Goal: Task Accomplishment & Management: Complete application form

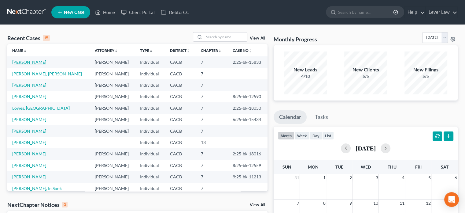
click at [33, 62] on link "[PERSON_NAME]" at bounding box center [29, 61] width 34 height 5
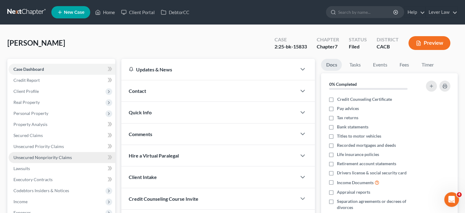
click at [49, 156] on span "Unsecured Nonpriority Claims" at bounding box center [42, 156] width 58 height 5
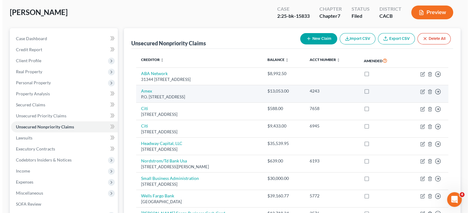
scroll to position [61, 0]
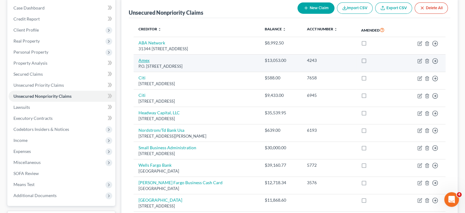
click at [143, 61] on link "Amex" at bounding box center [144, 59] width 11 height 5
select select "9"
select select "2"
select select "0"
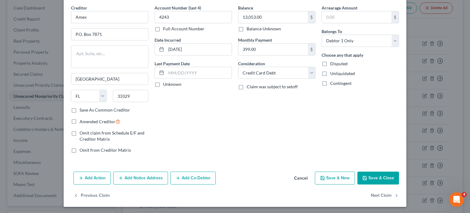
scroll to position [24, 0]
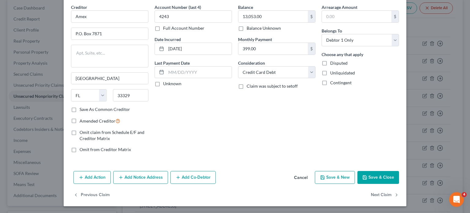
click at [371, 180] on button "Save & Close" at bounding box center [378, 177] width 42 height 13
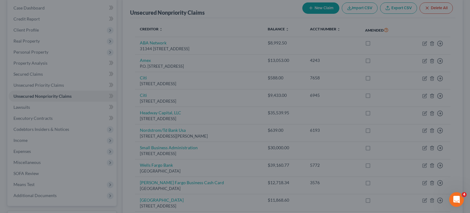
type input "0"
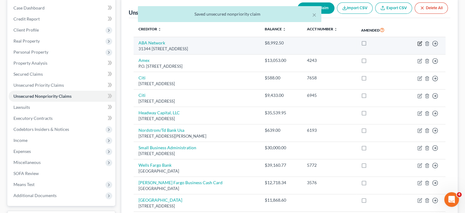
click at [421, 43] on icon "button" at bounding box center [419, 43] width 5 height 5
select select "4"
select select "14"
select select "3"
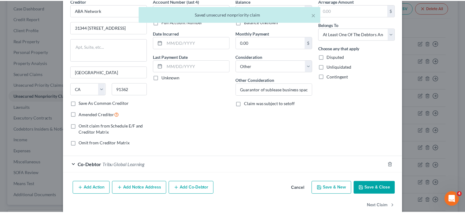
scroll to position [31, 0]
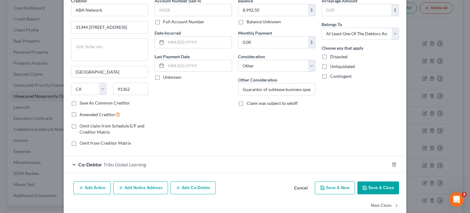
click at [370, 192] on button "Save & Close" at bounding box center [378, 187] width 42 height 13
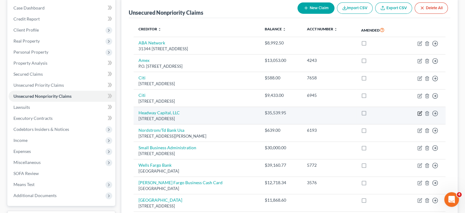
click at [419, 114] on icon "button" at bounding box center [419, 113] width 5 height 5
select select "46"
select select "10"
select select "3"
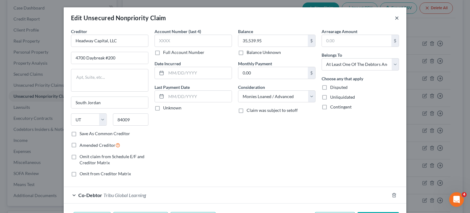
click at [395, 19] on button "×" at bounding box center [397, 17] width 4 height 7
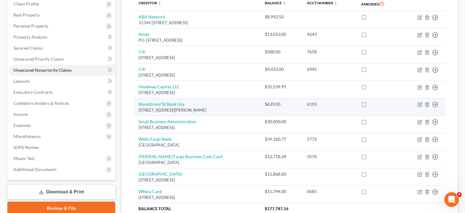
scroll to position [122, 0]
